Goal: Check status: Check status

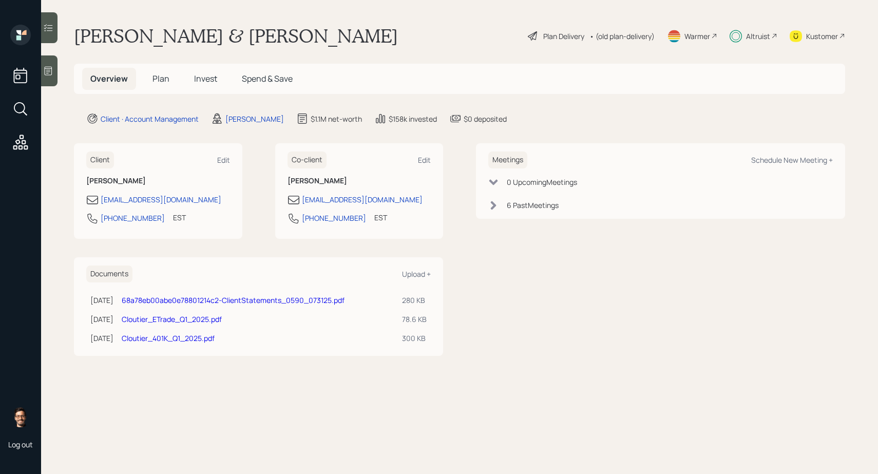
click at [204, 85] on h5 "Invest" at bounding box center [206, 79] width 40 height 22
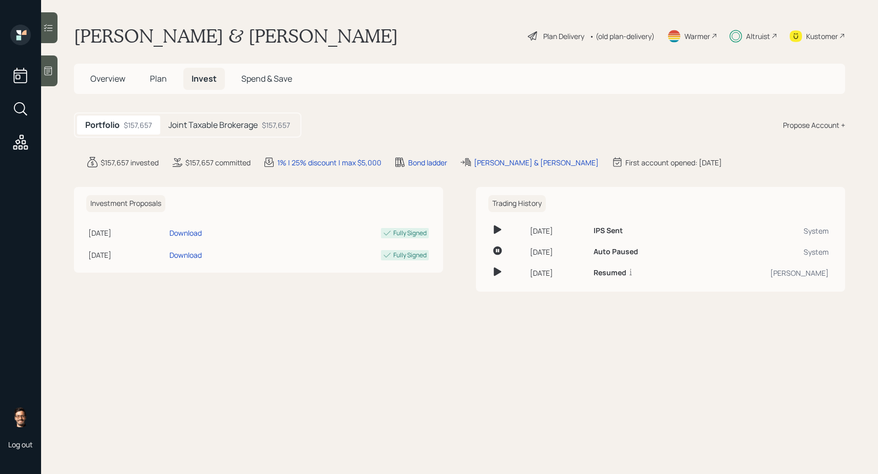
click at [108, 82] on span "Overview" at bounding box center [107, 78] width 35 height 11
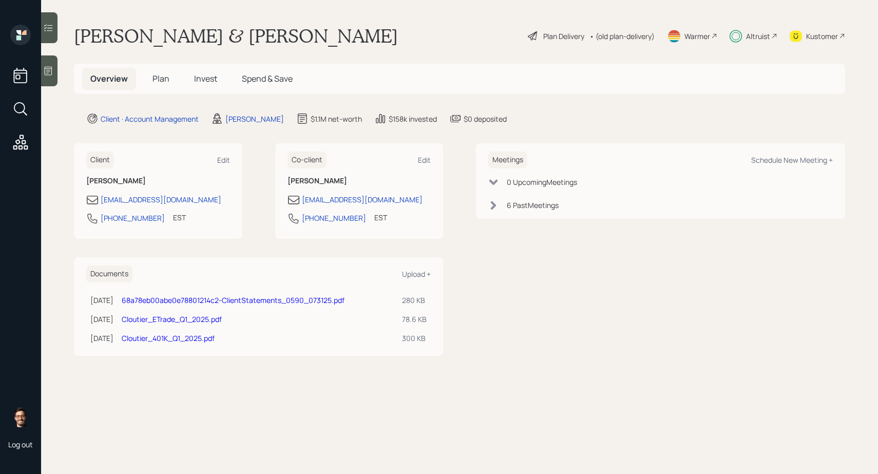
click at [199, 75] on span "Invest" at bounding box center [205, 78] width 23 height 11
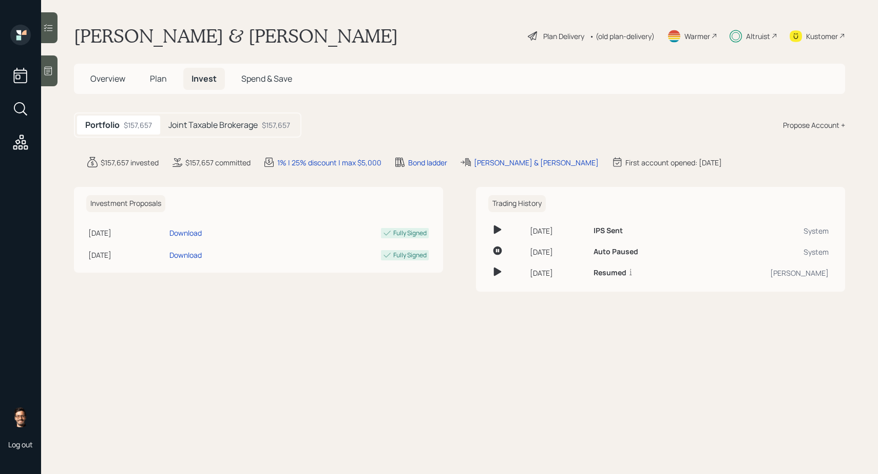
click at [205, 129] on h5 "Joint Taxable Brokerage" at bounding box center [212, 125] width 89 height 10
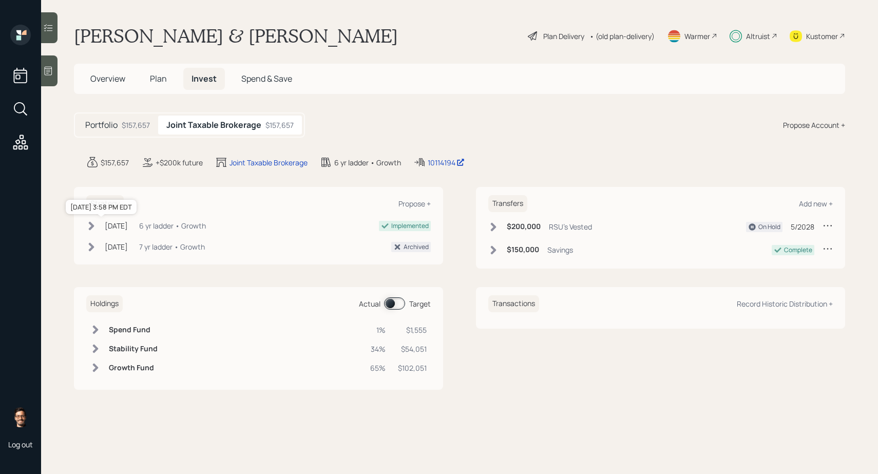
click at [126, 227] on div "[DATE]" at bounding box center [116, 225] width 23 height 11
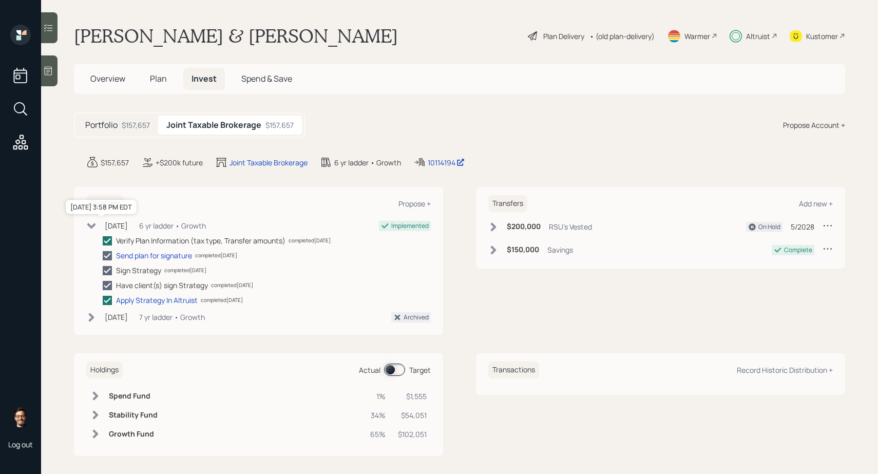
click at [122, 228] on div "[DATE]" at bounding box center [116, 225] width 23 height 11
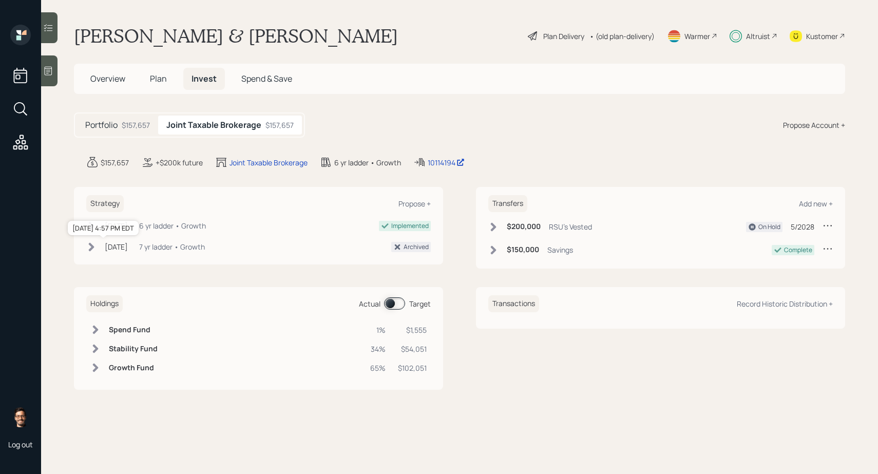
click at [122, 249] on div "[DATE]" at bounding box center [116, 246] width 23 height 11
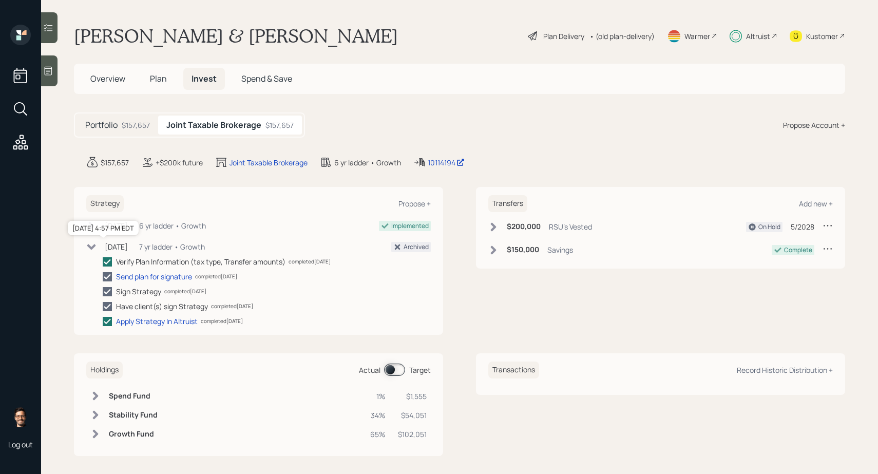
click at [122, 249] on div "[DATE]" at bounding box center [116, 246] width 23 height 11
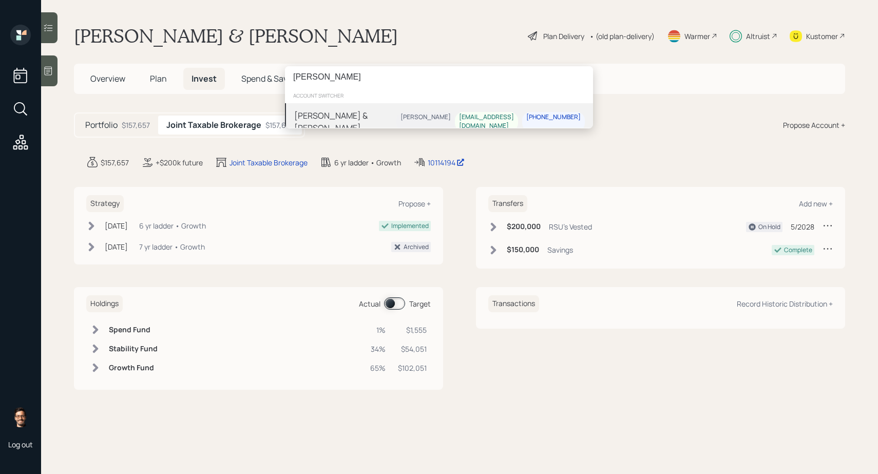
type input "[PERSON_NAME]"
